Goal: Task Accomplishment & Management: Manage account settings

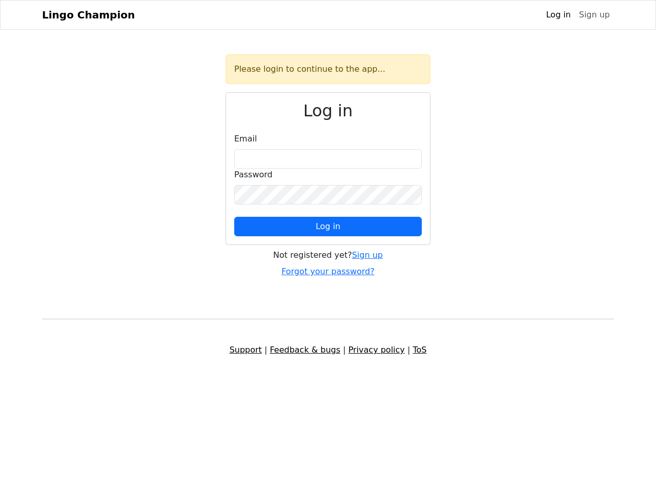
click at [328, 226] on span "Log in" at bounding box center [328, 226] width 25 height 10
